Goal: Navigation & Orientation: Understand site structure

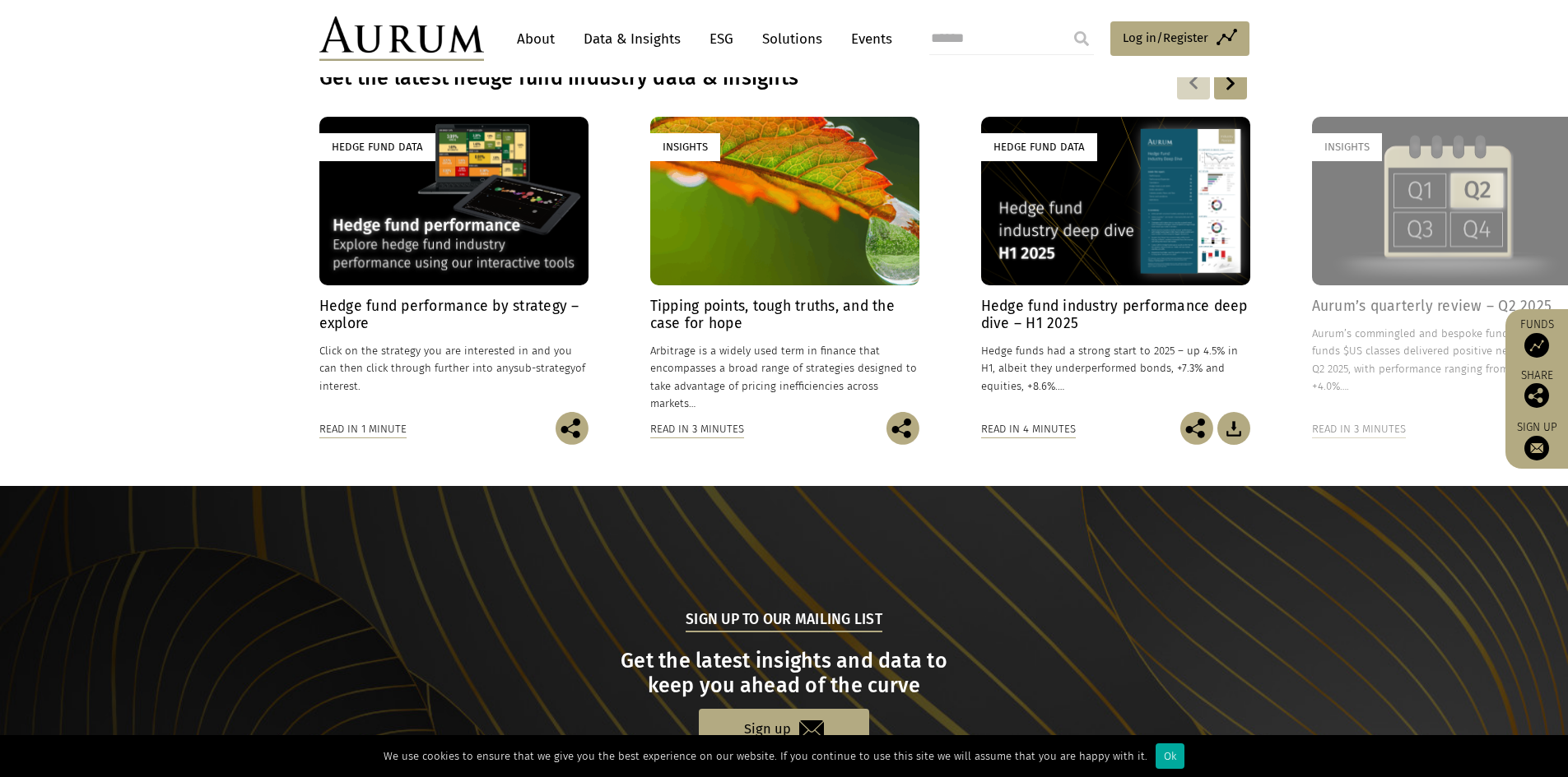
scroll to position [864, 0]
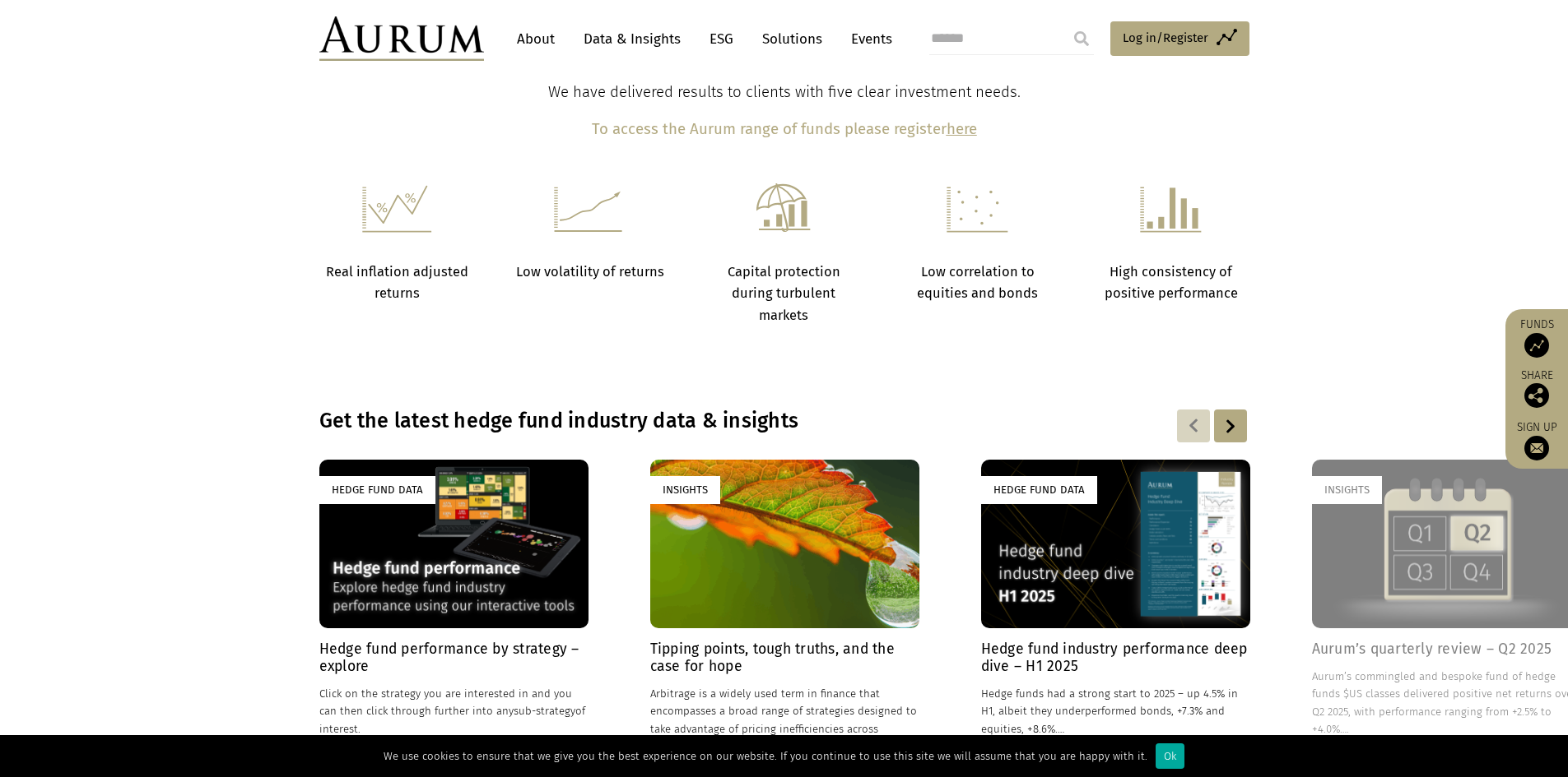
click at [662, 28] on link "Data & Insights" at bounding box center [632, 39] width 113 height 31
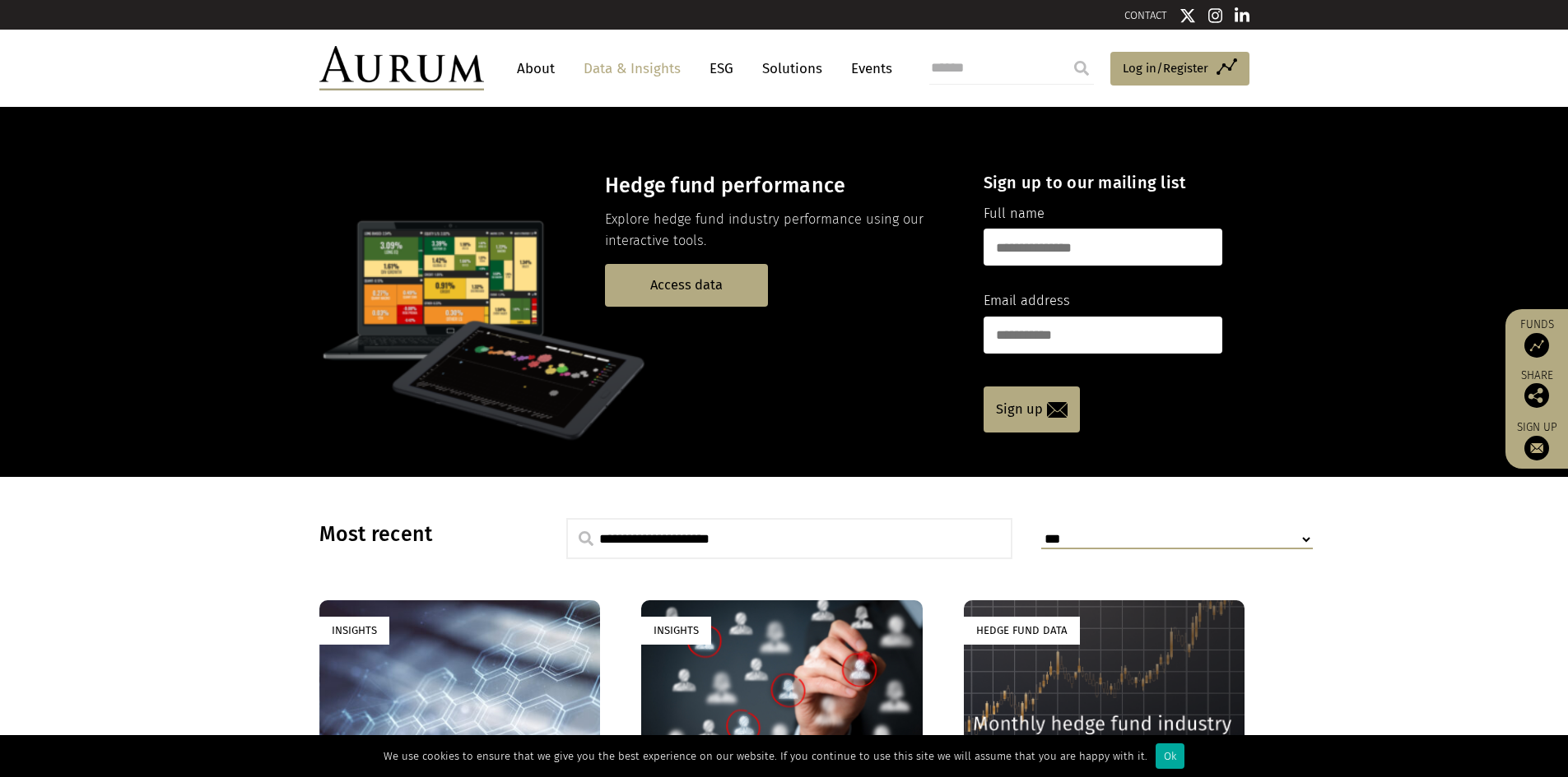
click at [539, 61] on link "About" at bounding box center [535, 68] width 54 height 31
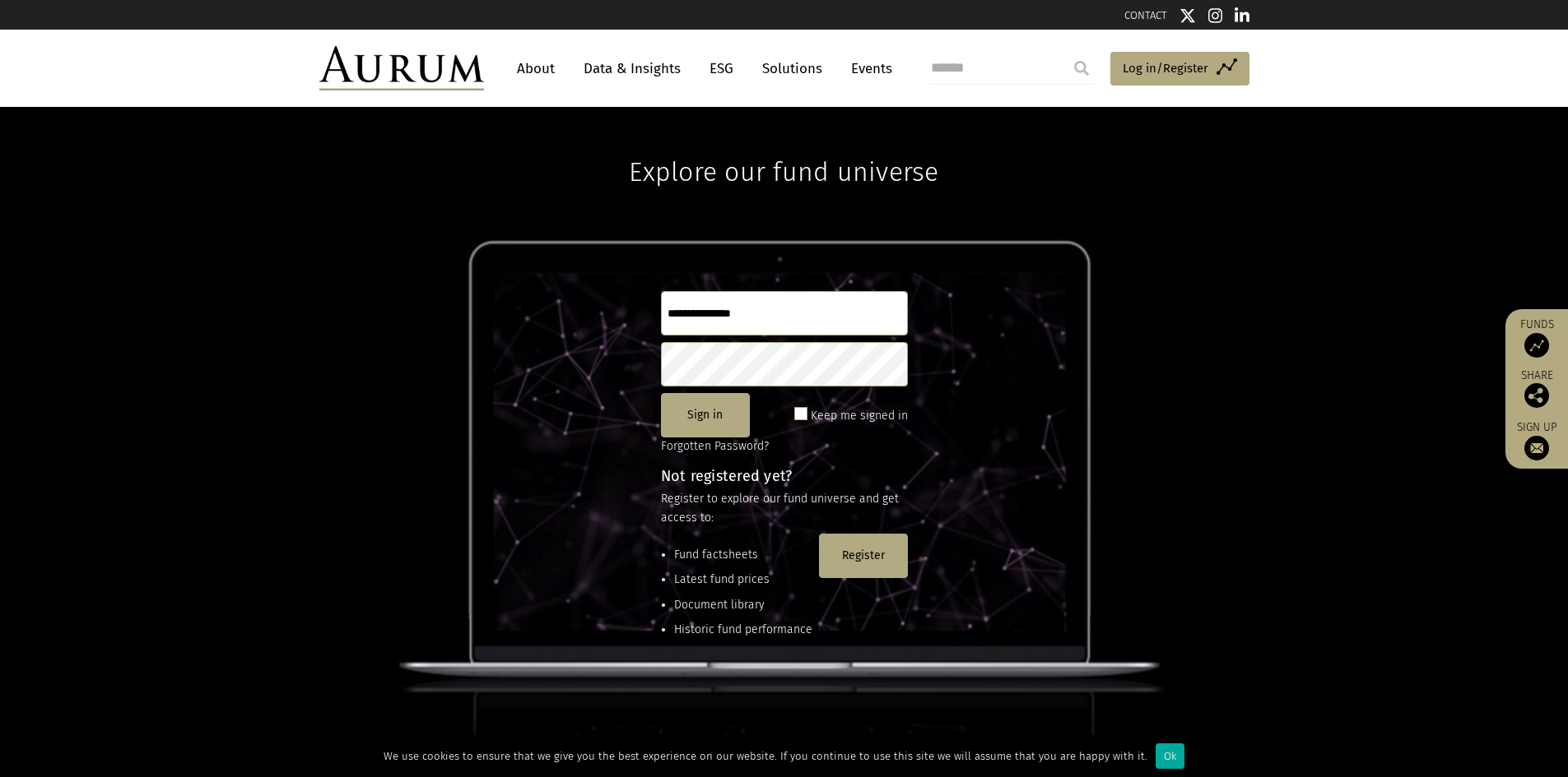
click at [651, 55] on link "Data & Insights" at bounding box center [632, 68] width 113 height 31
click at [818, 66] on link "Solutions" at bounding box center [792, 68] width 77 height 31
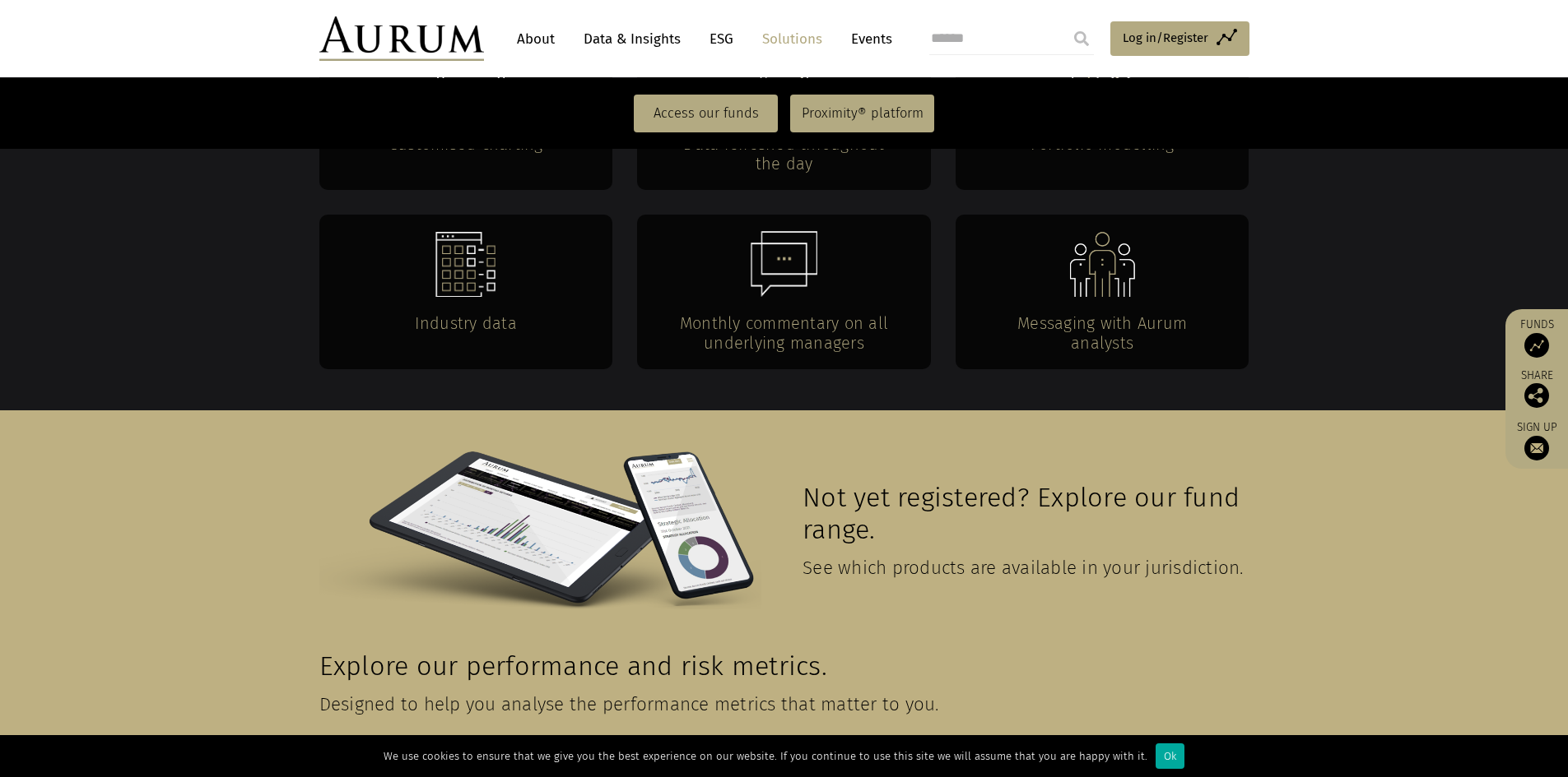
scroll to position [3582, 0]
